Goal: Task Accomplishment & Management: Use online tool/utility

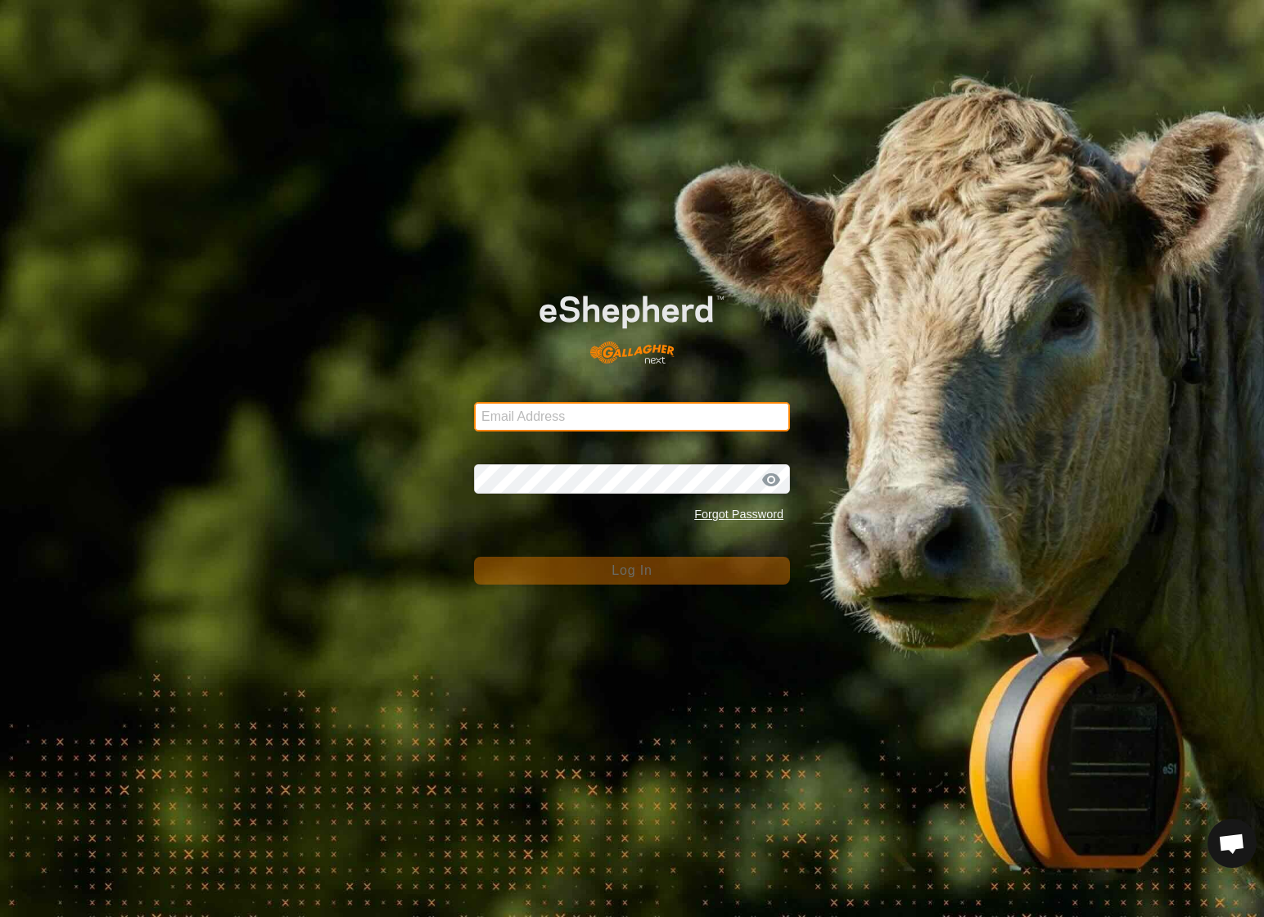
type input "[EMAIL_ADDRESS][DOMAIN_NAME]"
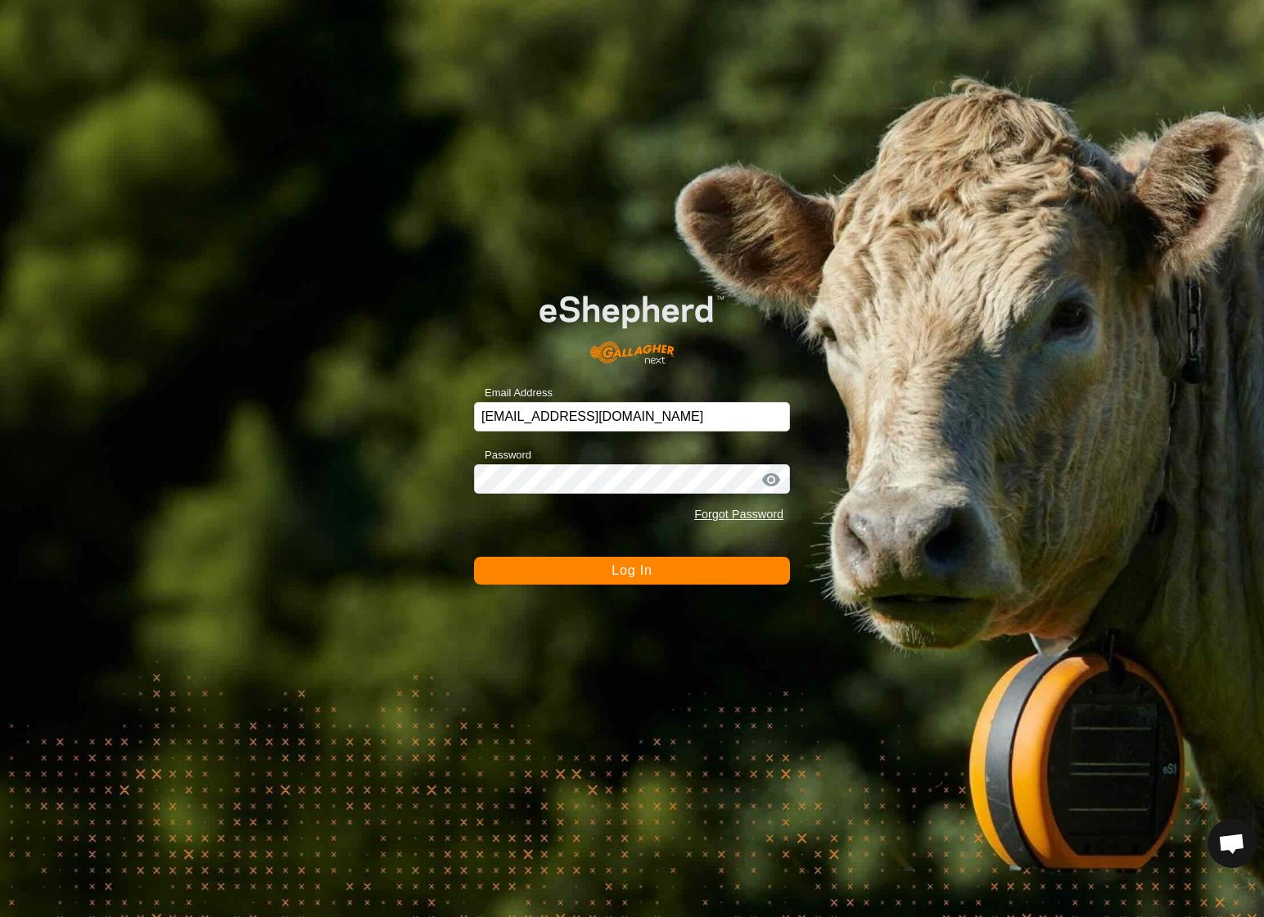
click at [582, 576] on button "Log In" at bounding box center [632, 571] width 316 height 28
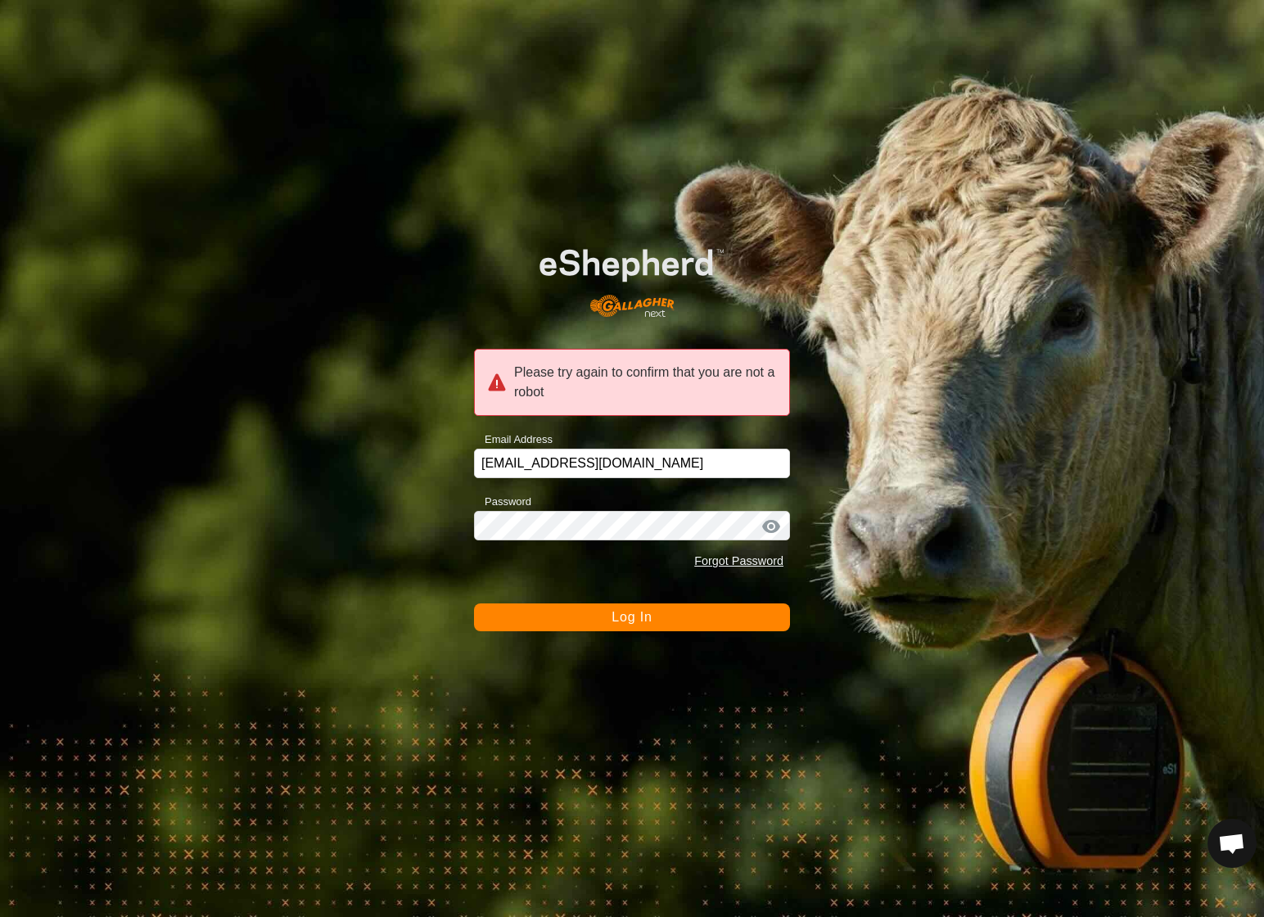
click at [585, 619] on button "Log In" at bounding box center [632, 617] width 316 height 28
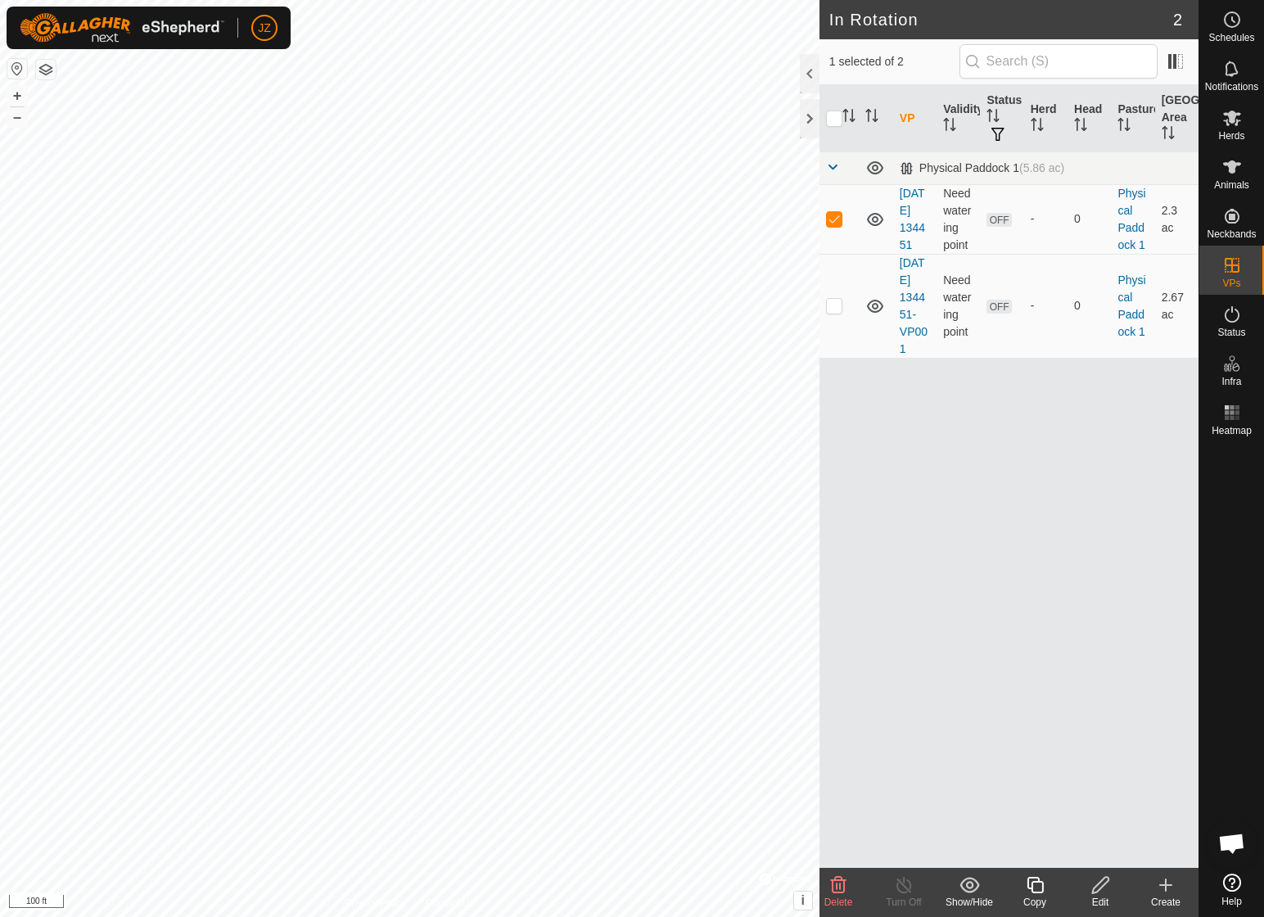
checkbox input "false"
checkbox input "true"
checkbox input "false"
click at [16, 123] on button "–" at bounding box center [17, 117] width 20 height 20
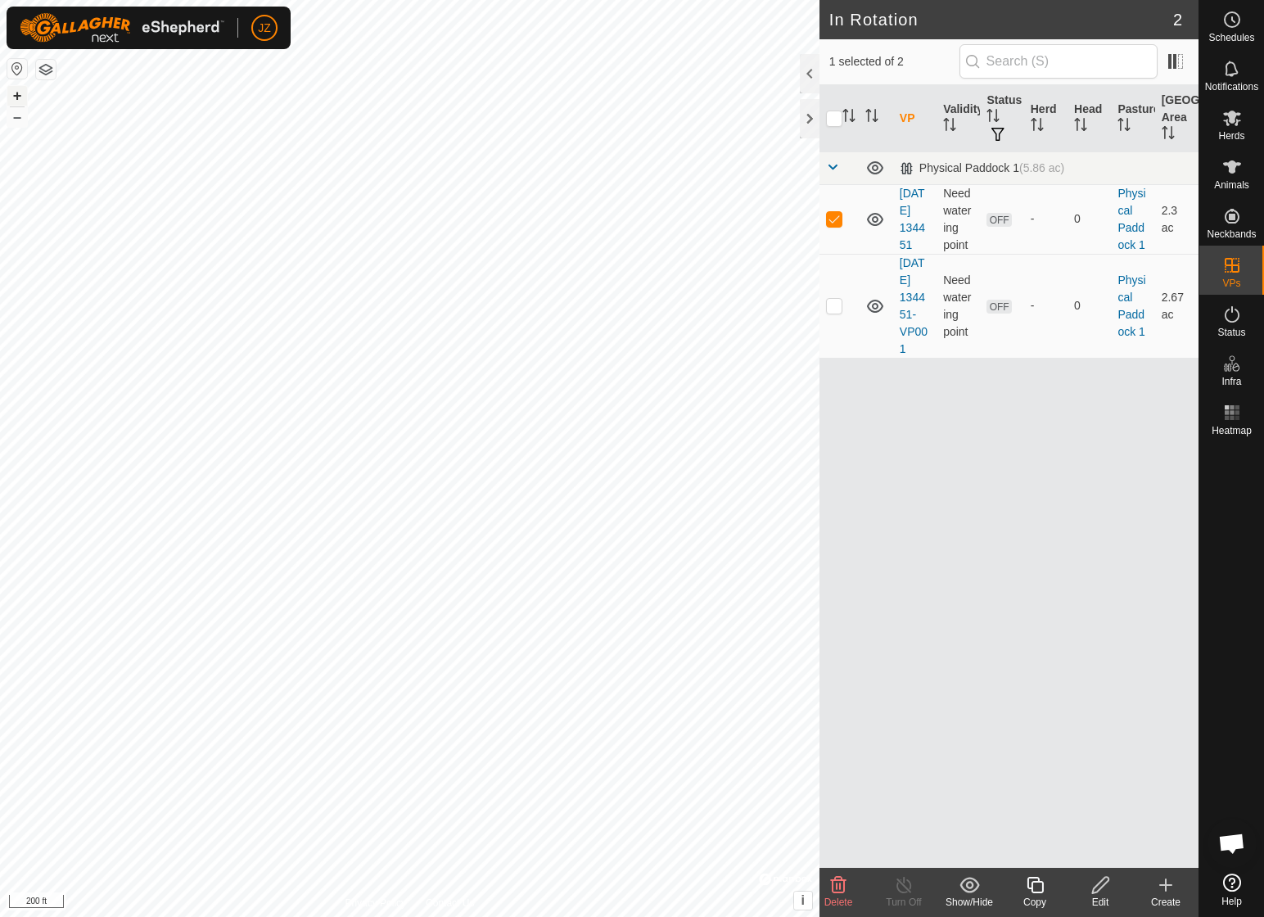
click at [16, 95] on button "+" at bounding box center [17, 96] width 20 height 20
click at [1101, 883] on icon at bounding box center [1101, 885] width 20 height 20
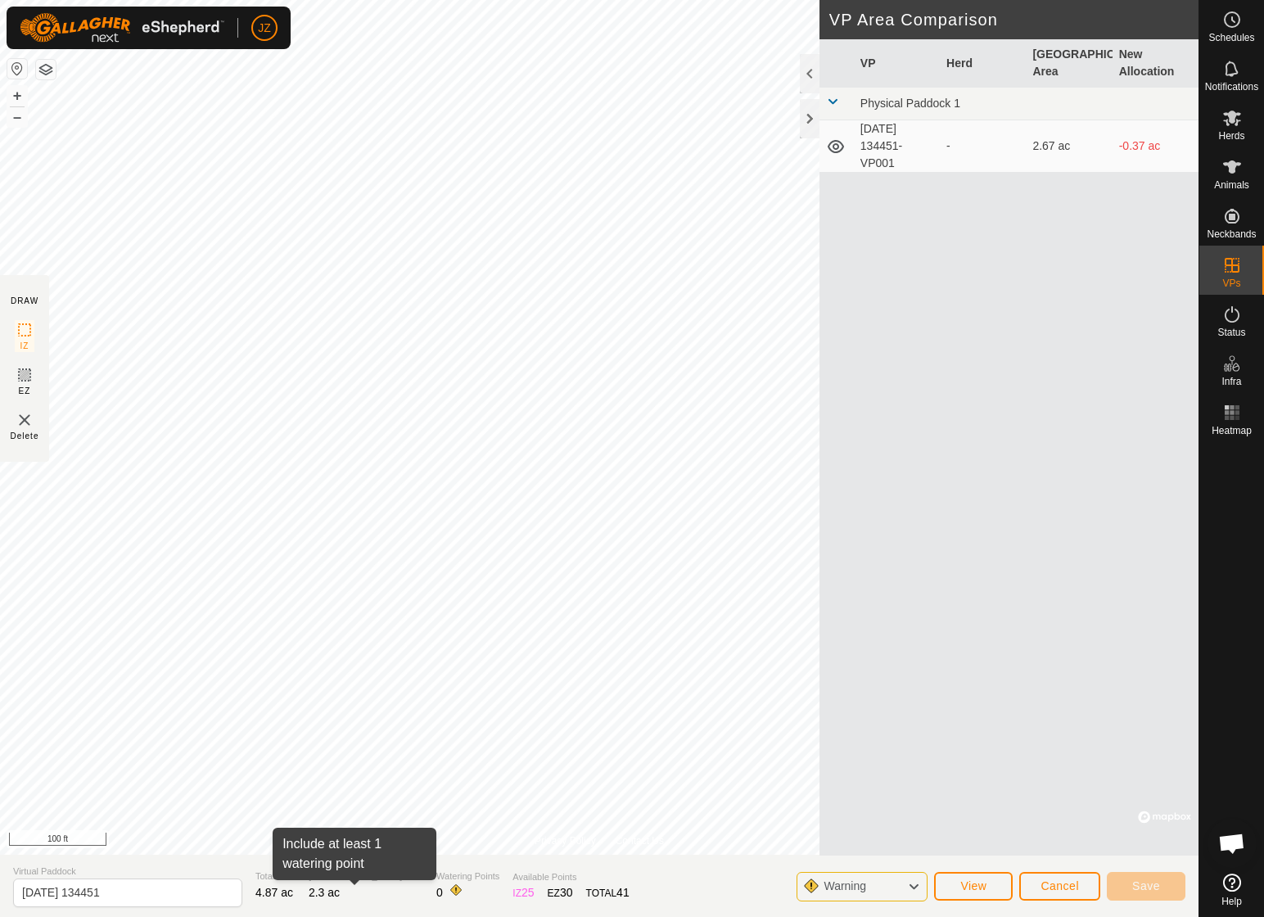
click at [296, 0] on html "JZ Schedules Notifications Herds Animals Neckbands VPs Status Infra Heatmap Hel…" at bounding box center [632, 458] width 1264 height 917
click at [975, 889] on span "View" at bounding box center [973, 885] width 26 height 13
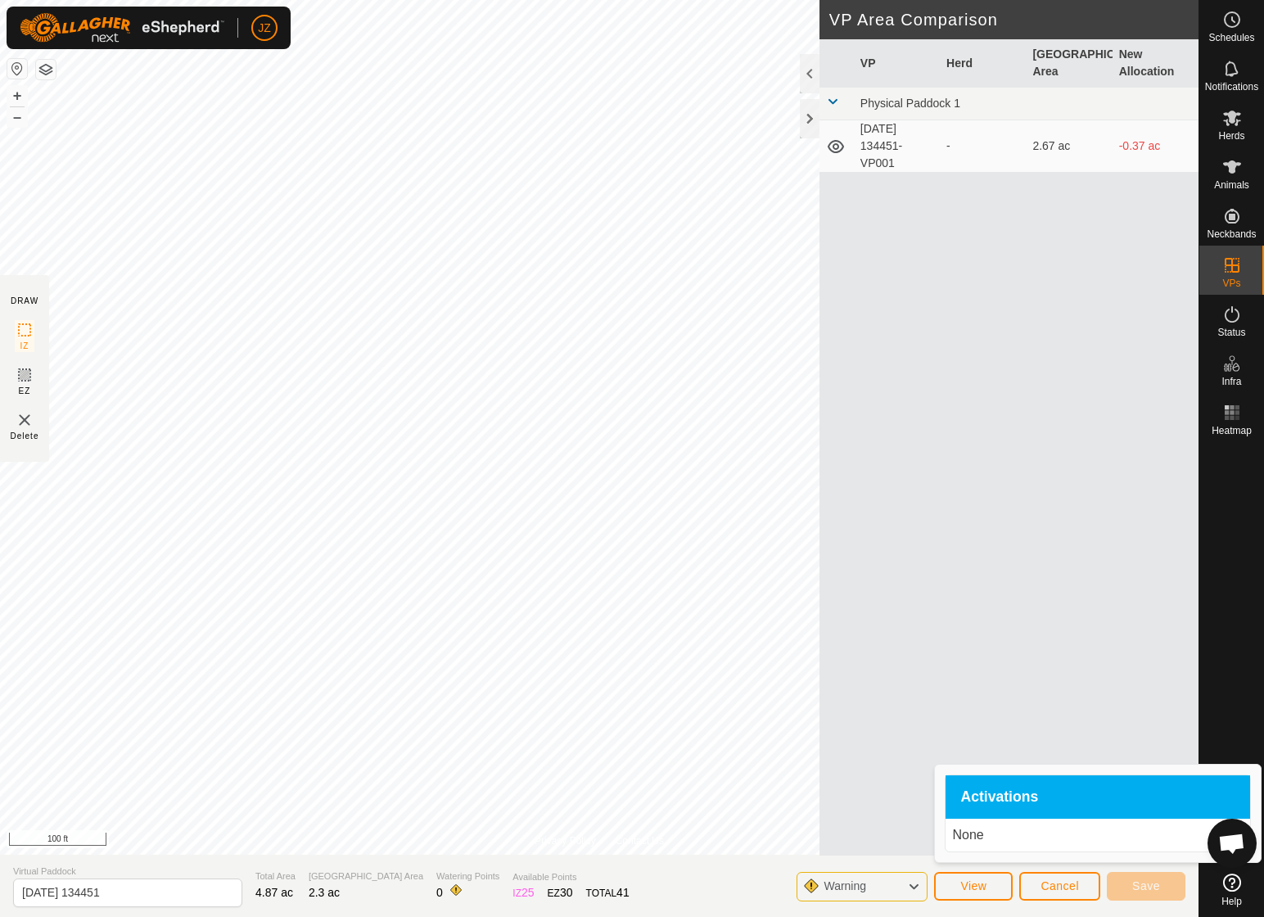
click at [975, 889] on span "View" at bounding box center [973, 885] width 26 height 13
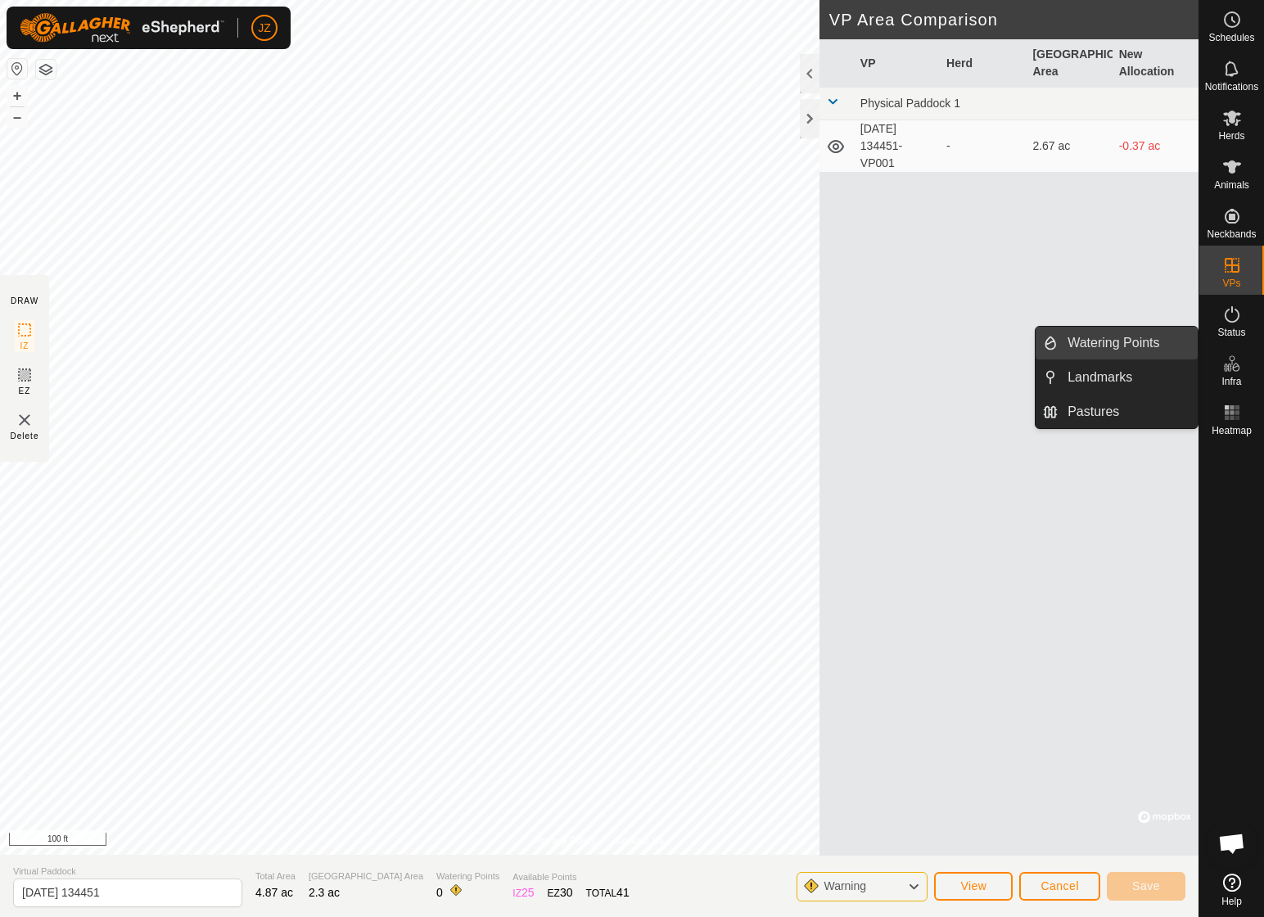
click at [1156, 341] on link "Watering Points" at bounding box center [1128, 343] width 140 height 33
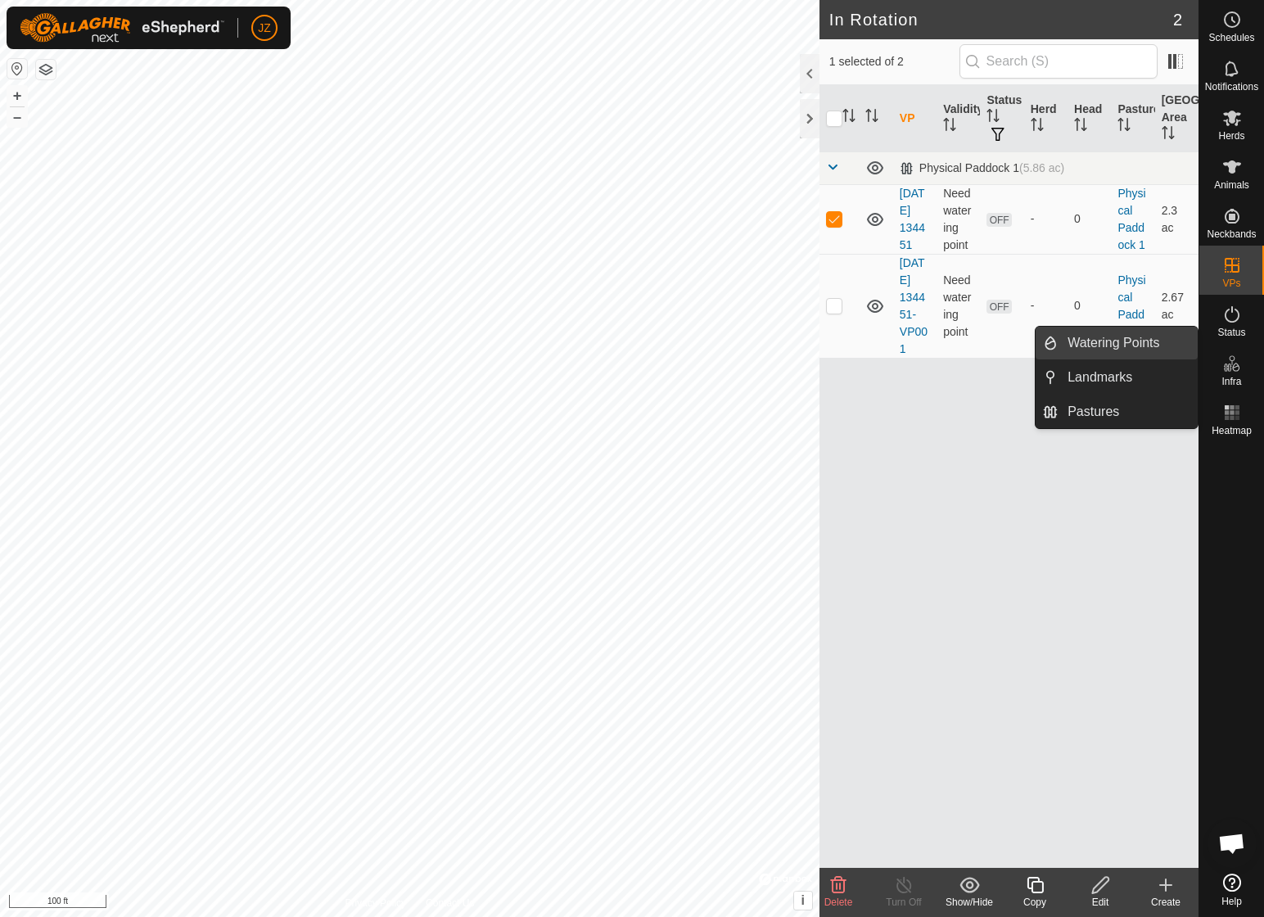
click at [1143, 339] on link "Watering Points" at bounding box center [1128, 343] width 140 height 33
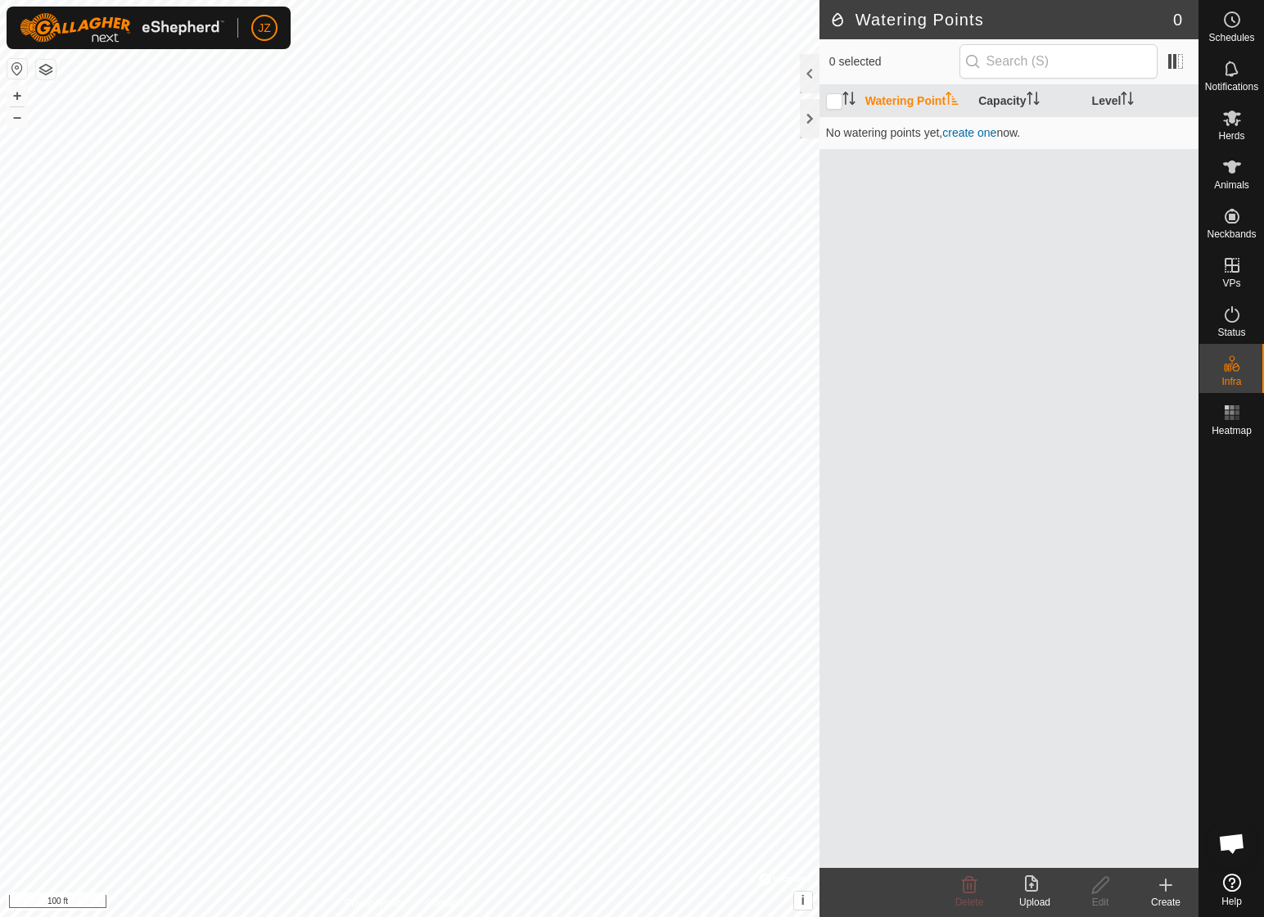
click at [1143, 339] on div "Watering Point Capacity Level No watering points yet , create one now." at bounding box center [1009, 476] width 379 height 783
click at [963, 132] on link "create one" at bounding box center [969, 132] width 54 height 13
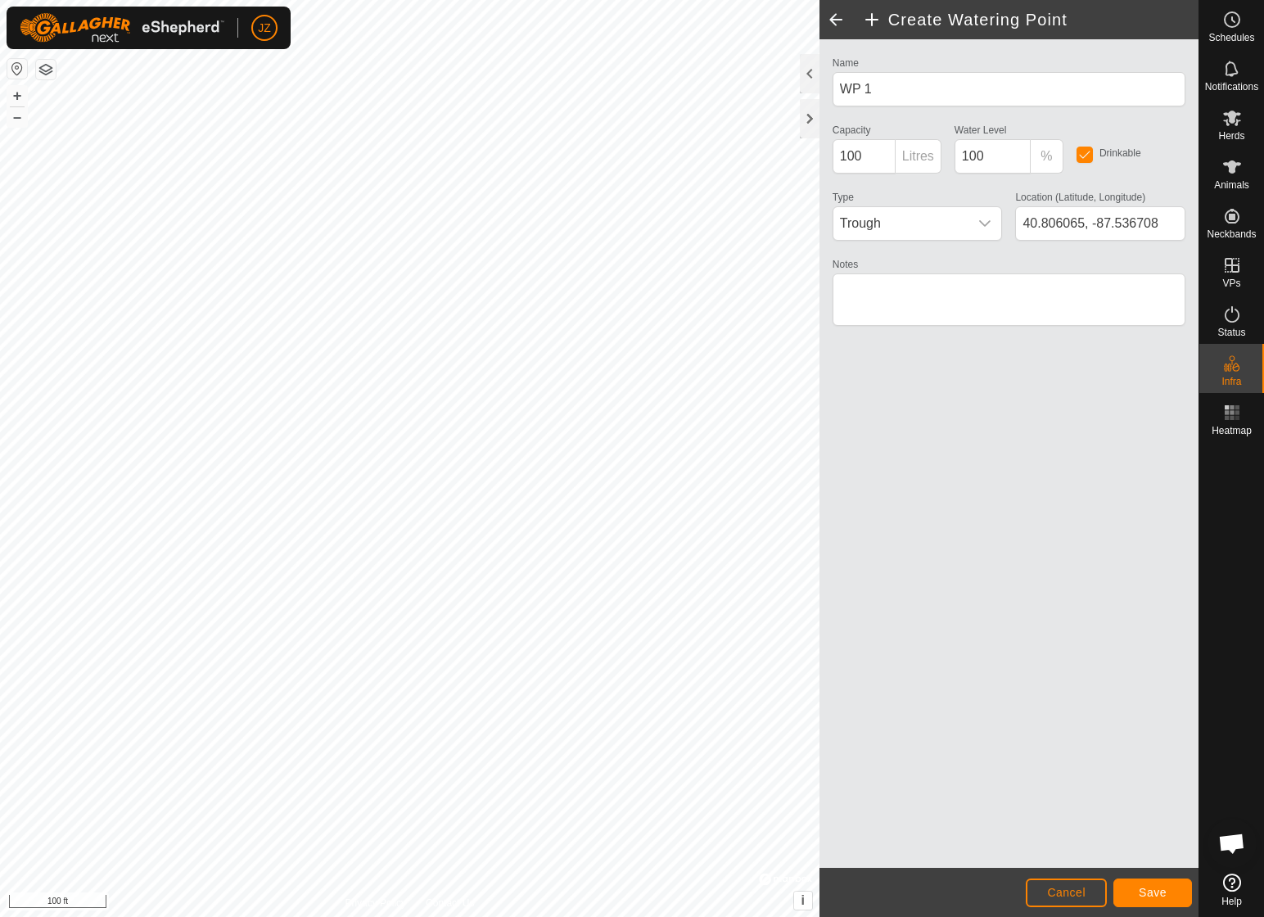
type input "40.806046, -87.536711"
click at [1152, 892] on span "Save" at bounding box center [1153, 892] width 28 height 13
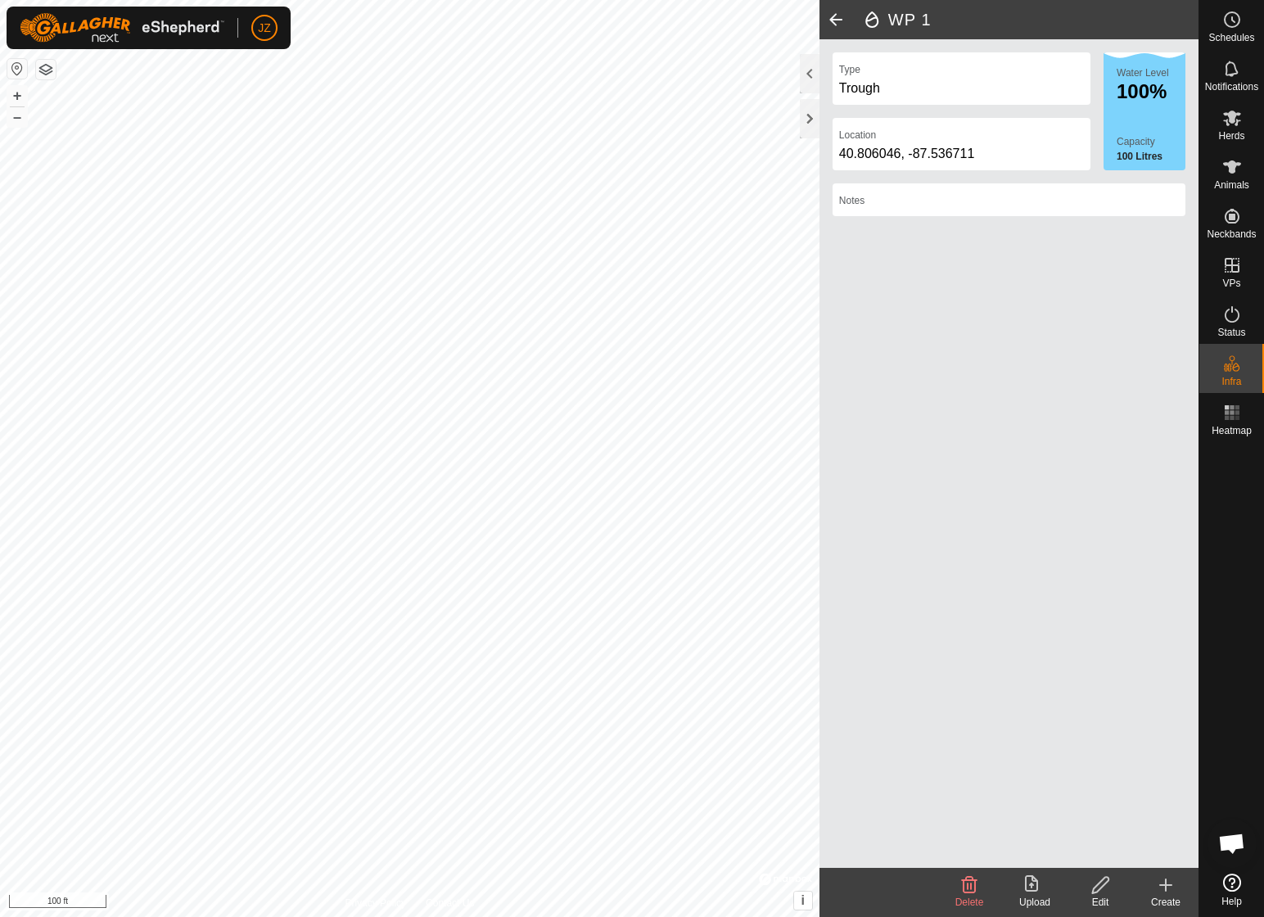
click at [911, 804] on div "Type Trough Location [GEOGRAPHIC_DATA] Water Level 100% Capacity 100 Litres Not…" at bounding box center [1009, 453] width 379 height 829
